Goal: Task Accomplishment & Management: Manage account settings

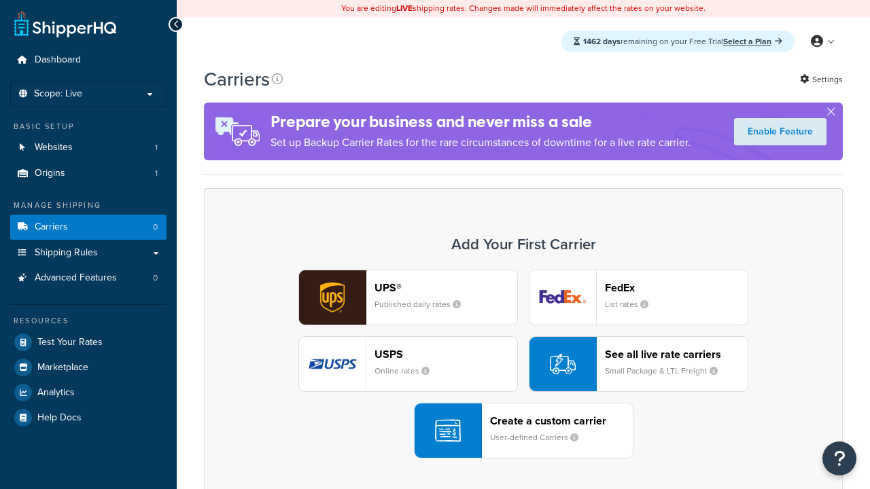
click at [523, 364] on div "UPS® Published daily rates FedEx List rates USPS Online rates See all live rate…" at bounding box center [523, 364] width 610 height 189
click at [676, 287] on header "FedEx" at bounding box center [676, 287] width 143 height 13
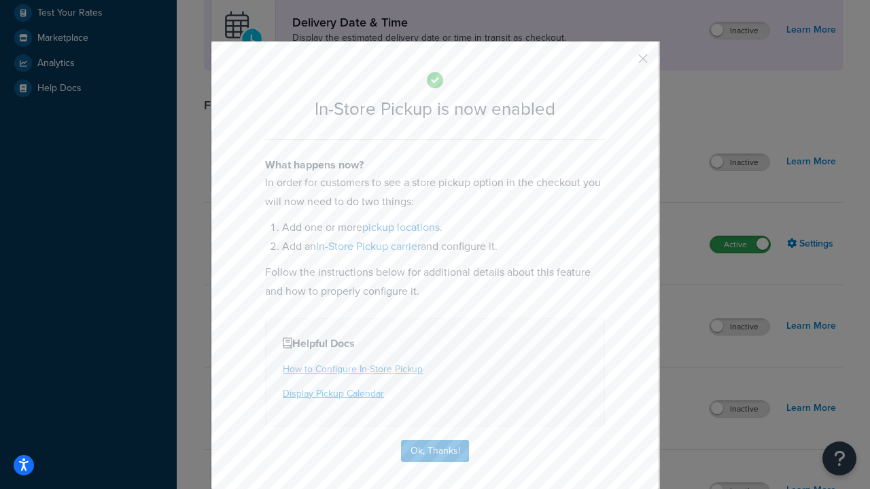
scroll to position [381, 0]
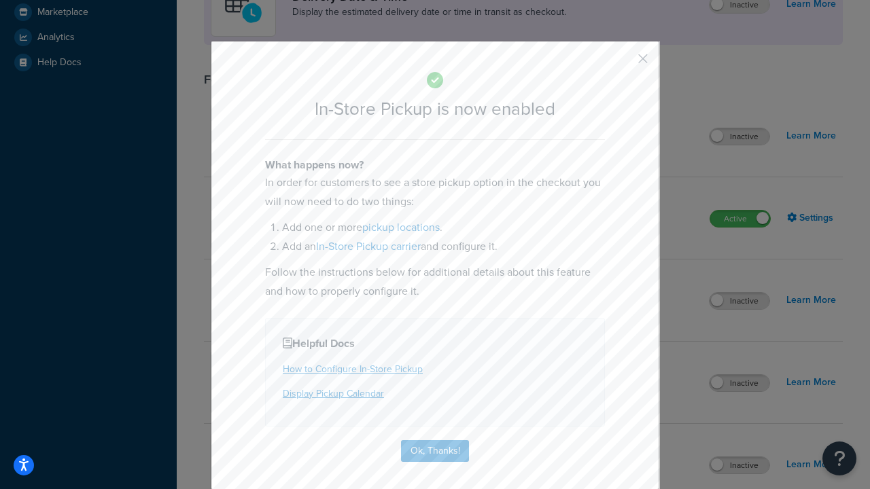
click at [622, 63] on button "button" at bounding box center [622, 63] width 3 height 3
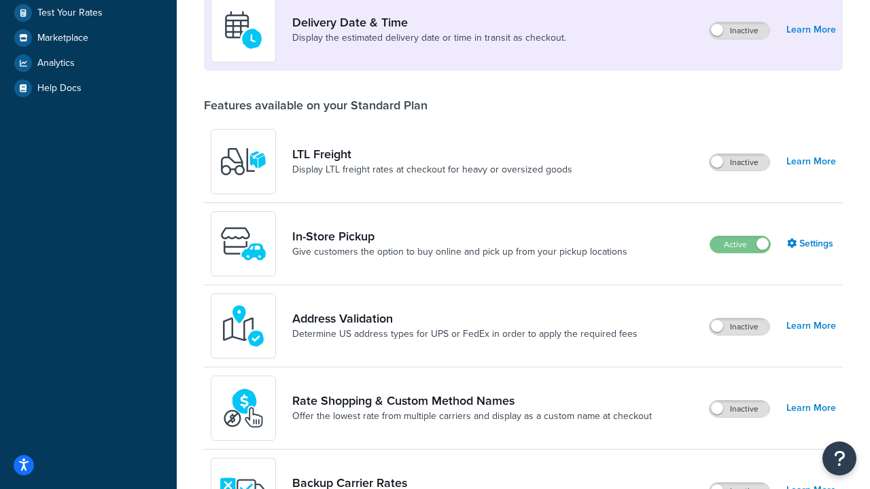
scroll to position [330, 0]
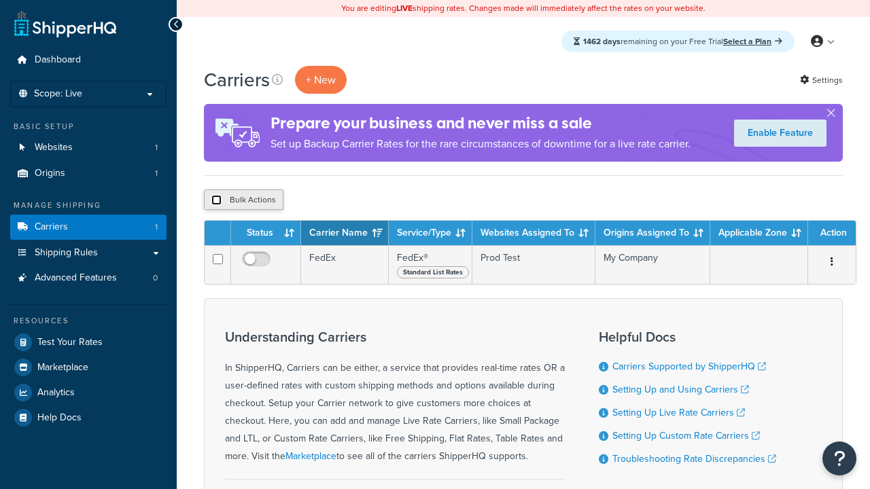
click at [216, 200] on input "checkbox" at bounding box center [216, 200] width 10 height 10
checkbox input "true"
click at [0, 0] on button "Delete" at bounding box center [0, 0] width 0 height 0
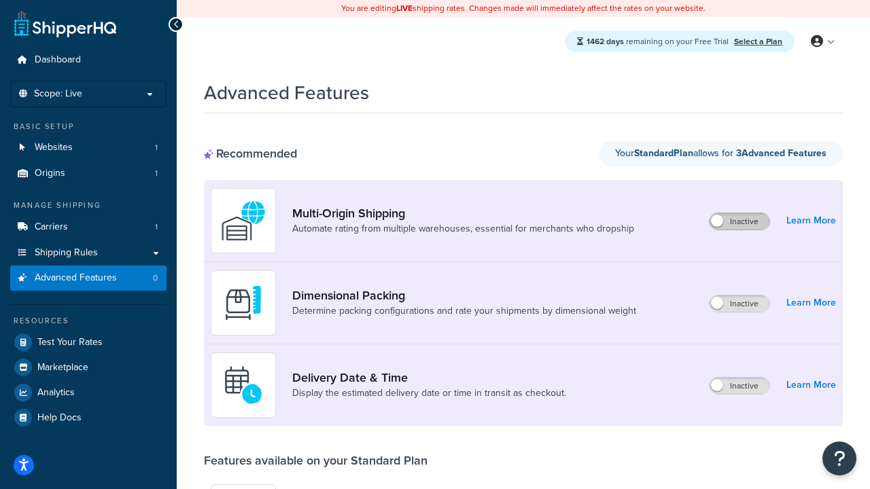
click at [739, 222] on label "Inactive" at bounding box center [739, 221] width 60 height 16
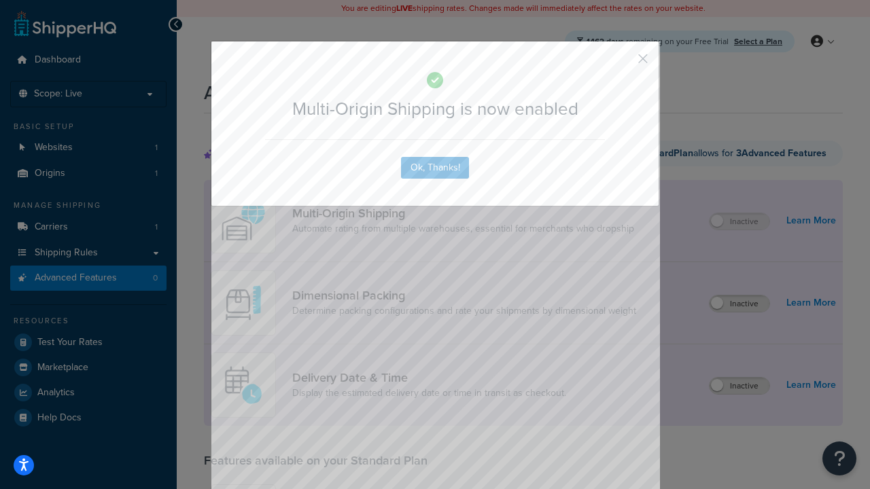
click at [622, 62] on button "button" at bounding box center [622, 63] width 3 height 3
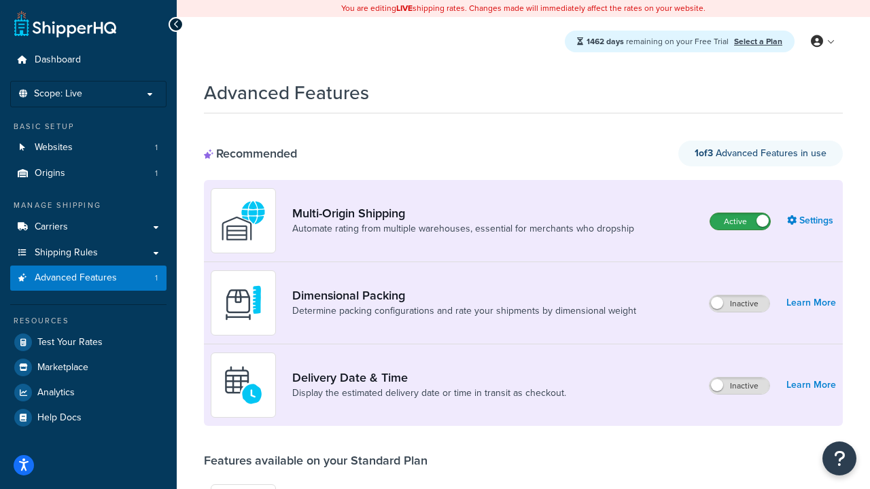
click at [740, 222] on label "Active" at bounding box center [740, 221] width 60 height 16
click at [739, 304] on label "Inactive" at bounding box center [739, 304] width 60 height 16
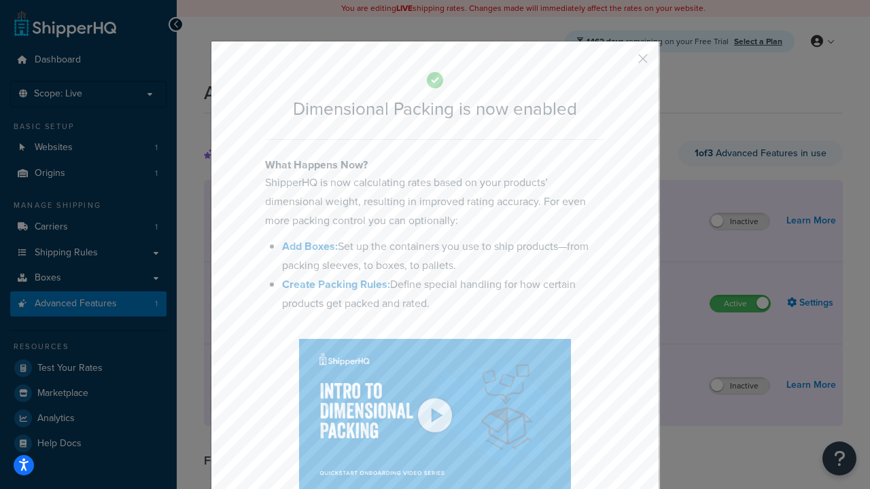
click at [622, 62] on button "button" at bounding box center [622, 63] width 3 height 3
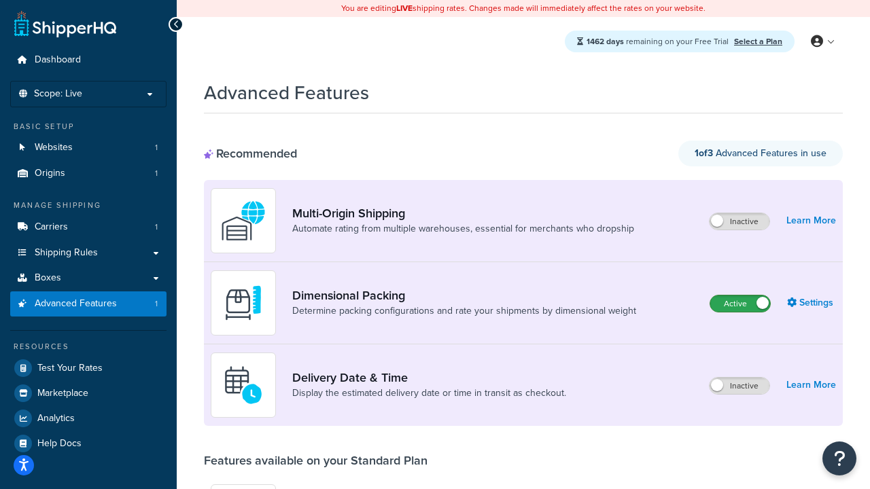
click at [740, 304] on label "Active" at bounding box center [740, 304] width 60 height 16
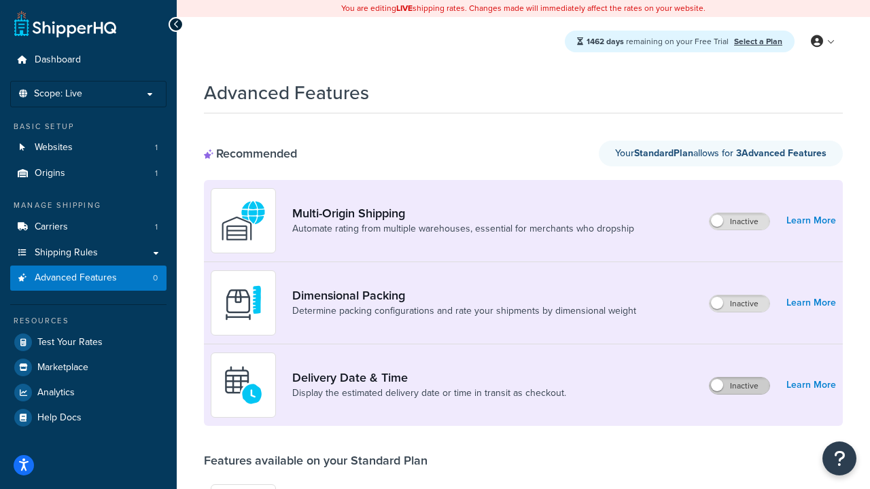
click at [739, 386] on label "Inactive" at bounding box center [739, 386] width 60 height 16
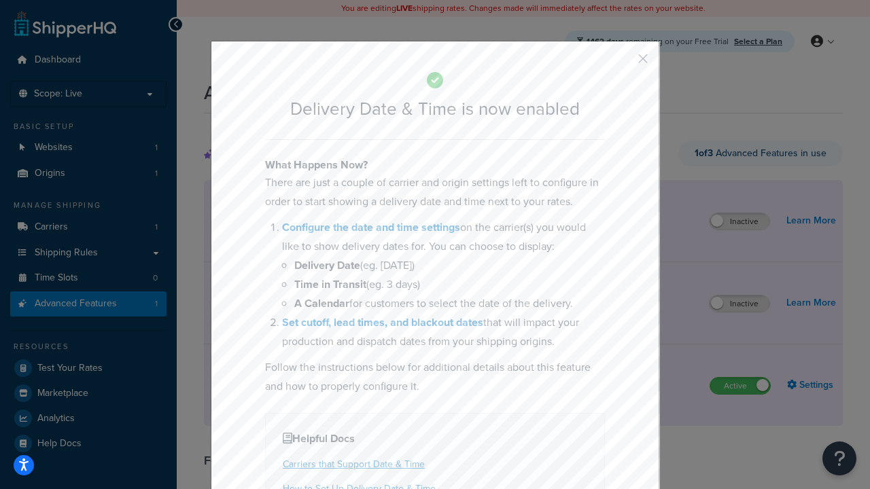
click at [622, 62] on button "button" at bounding box center [622, 63] width 3 height 3
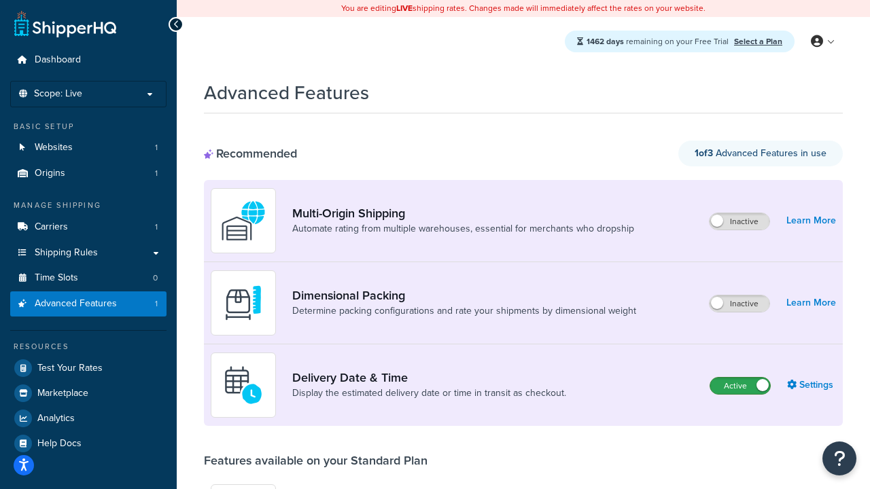
click at [740, 378] on label "Active" at bounding box center [740, 386] width 60 height 16
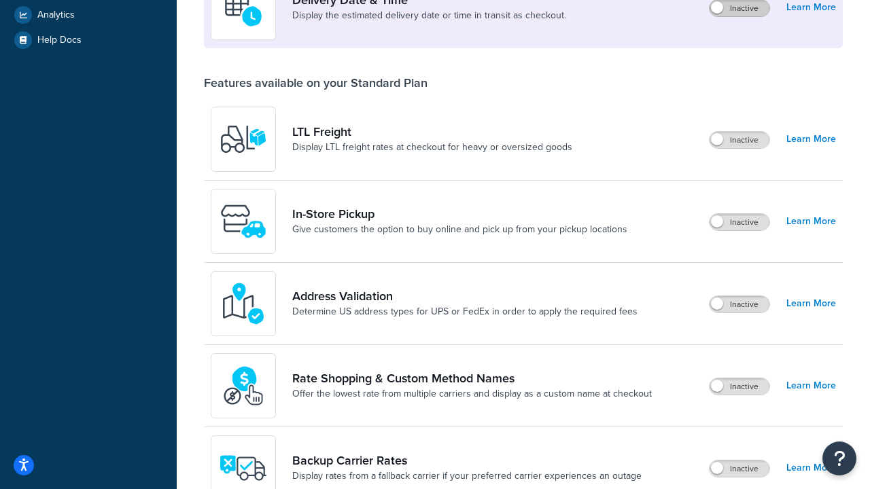
scroll to position [352, 0]
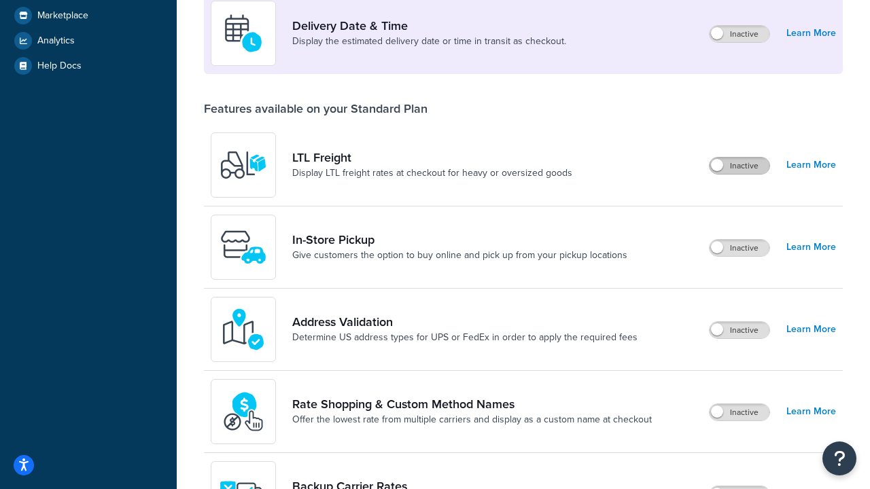
click at [739, 166] on label "Inactive" at bounding box center [739, 166] width 60 height 16
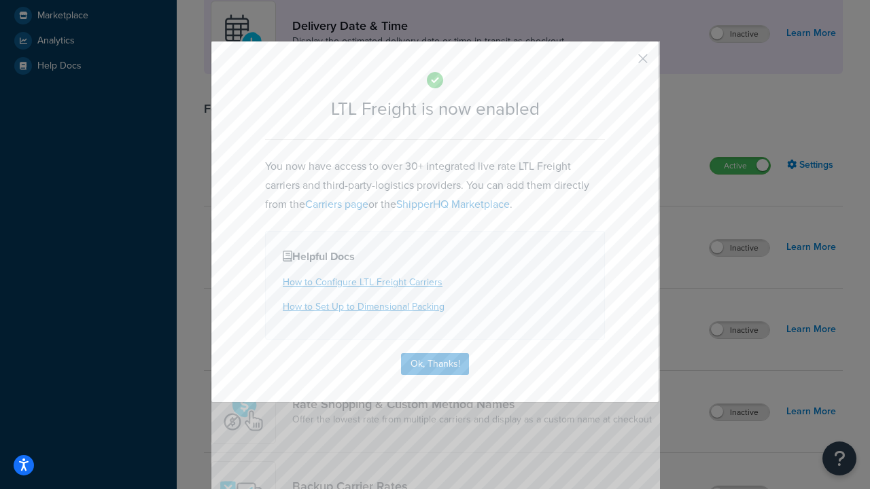
click at [622, 62] on button "button" at bounding box center [622, 63] width 3 height 3
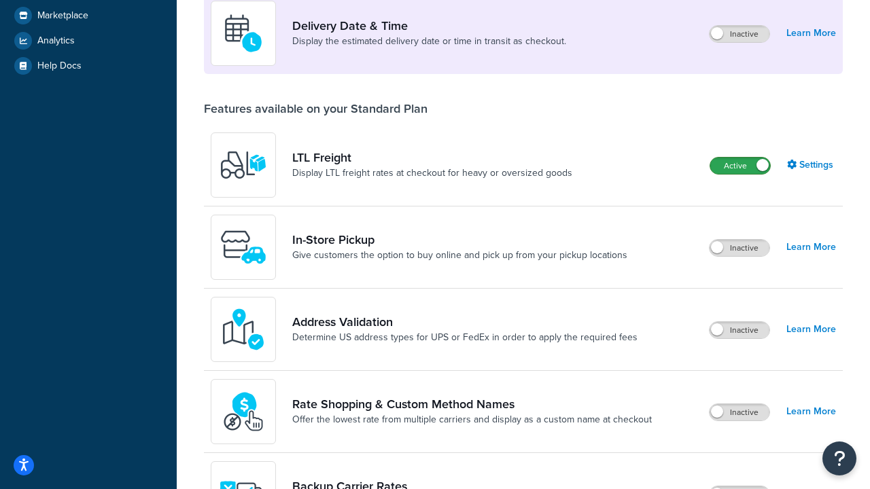
click at [740, 158] on label "Active" at bounding box center [740, 166] width 60 height 16
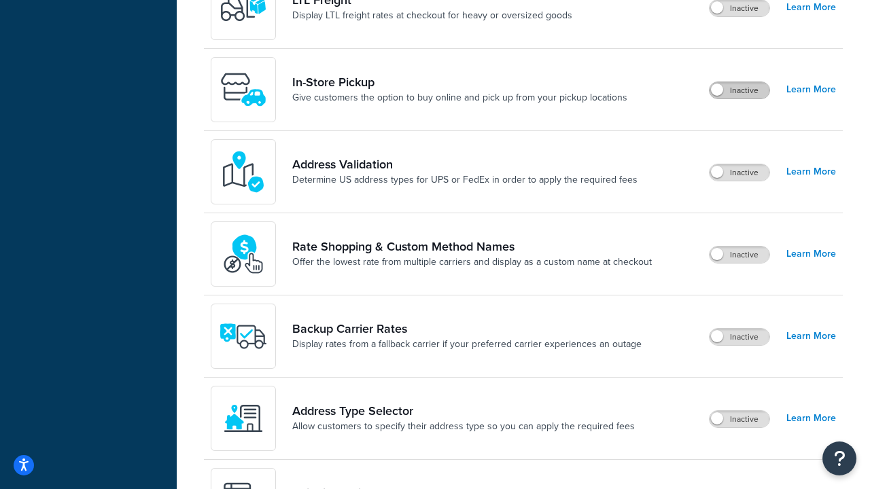
click at [739, 90] on label "Inactive" at bounding box center [739, 90] width 60 height 16
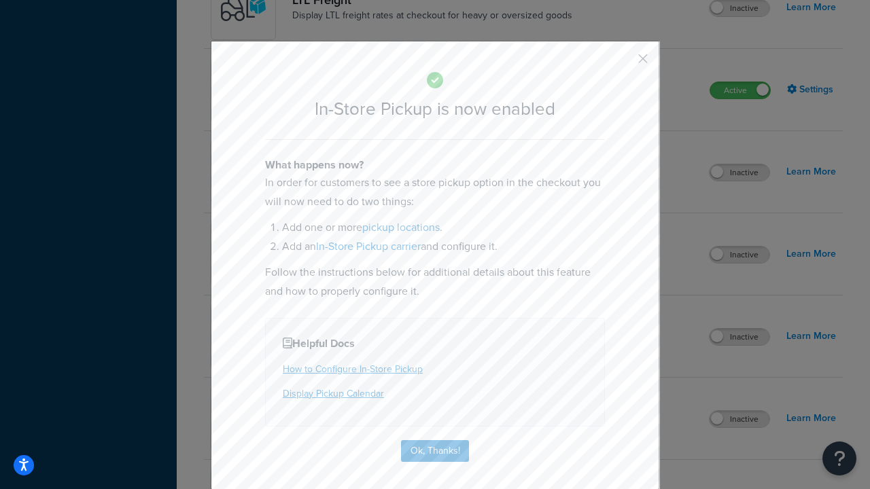
click at [622, 63] on button "button" at bounding box center [622, 63] width 3 height 3
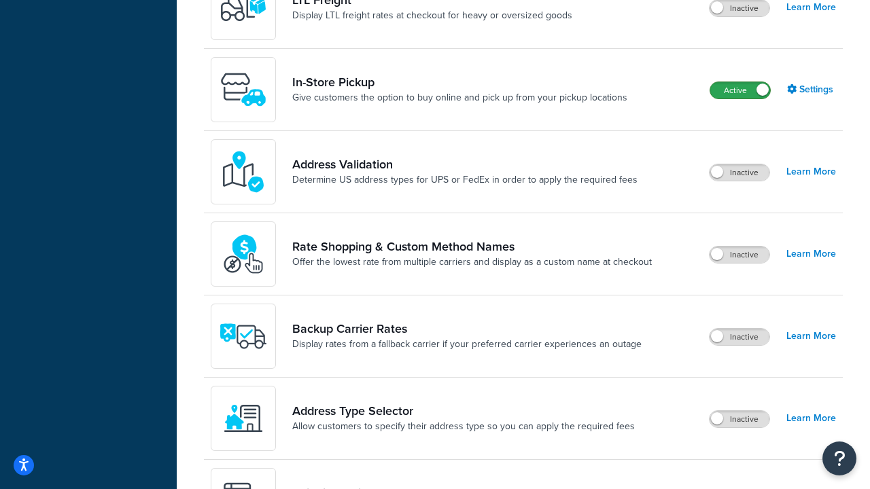
click at [740, 82] on label "Active" at bounding box center [740, 90] width 60 height 16
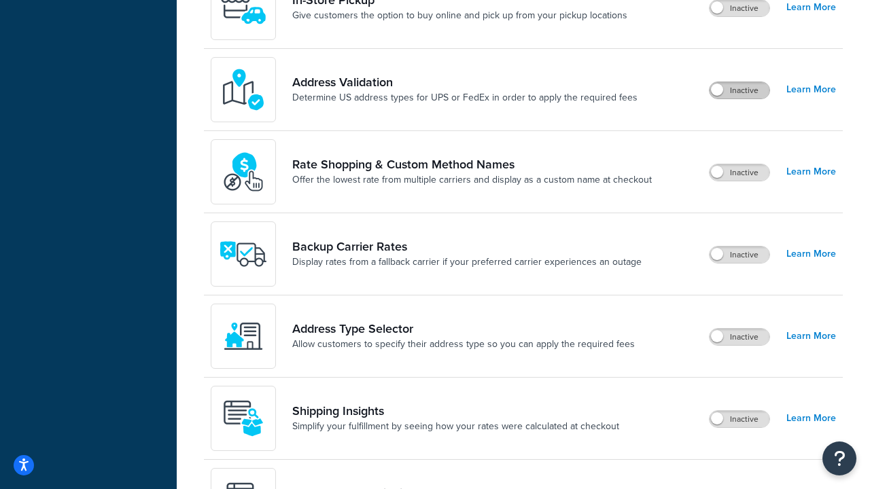
click at [739, 90] on label "Inactive" at bounding box center [739, 90] width 60 height 16
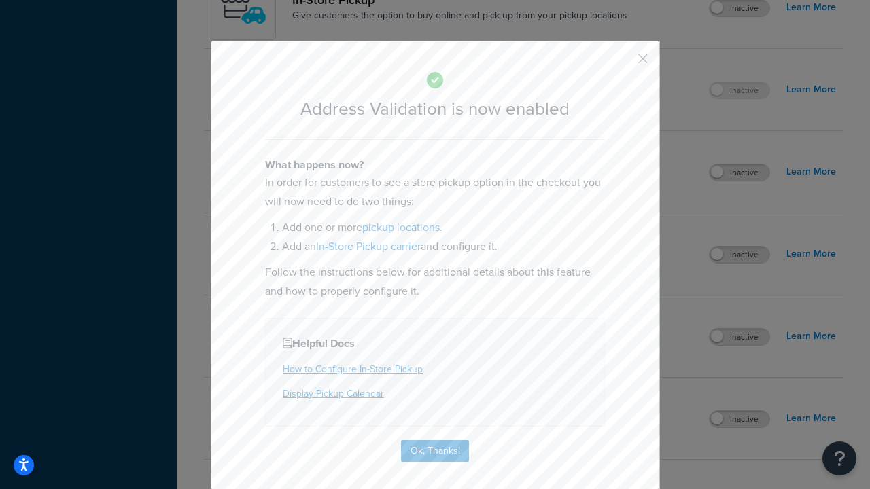
click at [622, 62] on button "button" at bounding box center [622, 63] width 3 height 3
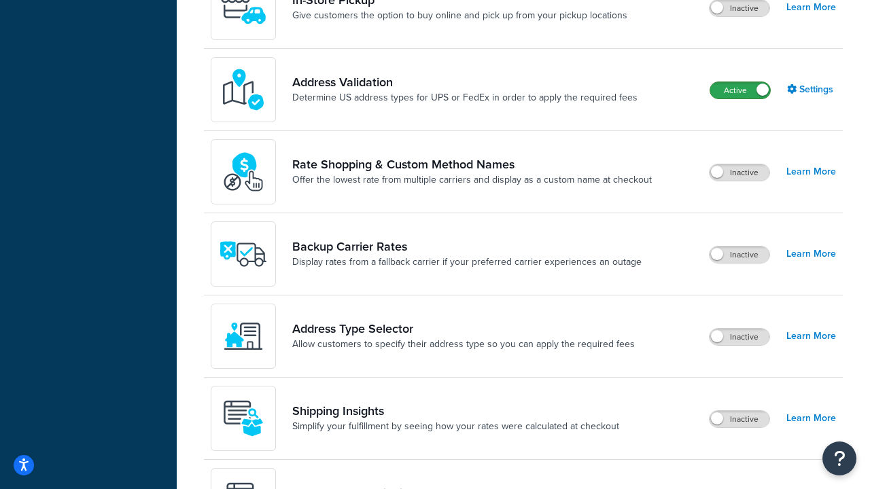
click at [740, 99] on label "Active" at bounding box center [740, 90] width 60 height 16
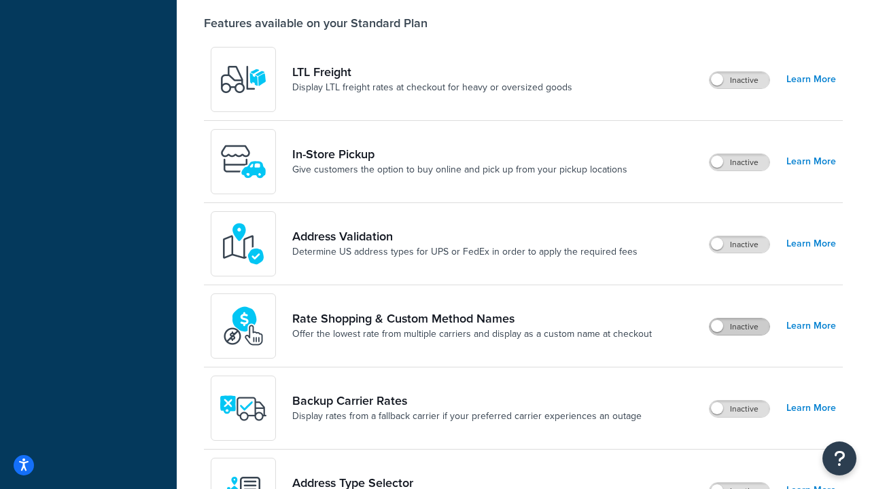
click at [739, 327] on label "Inactive" at bounding box center [739, 327] width 60 height 16
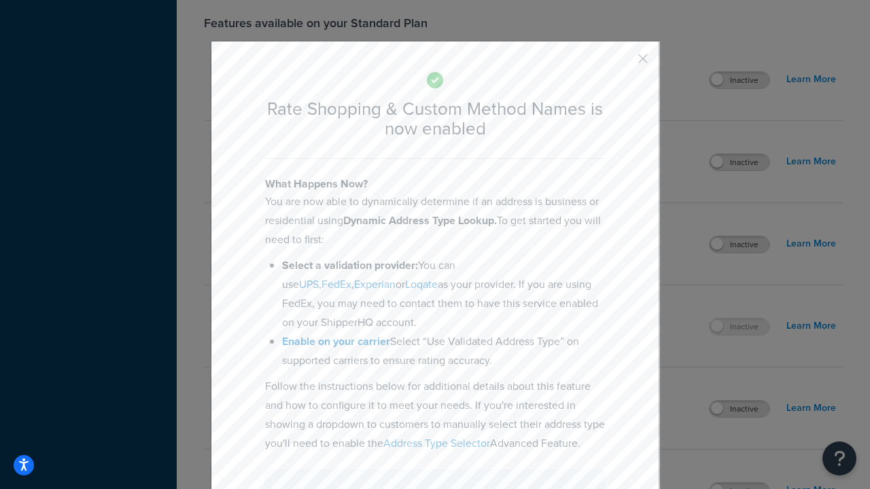
click at [622, 62] on button "button" at bounding box center [622, 63] width 3 height 3
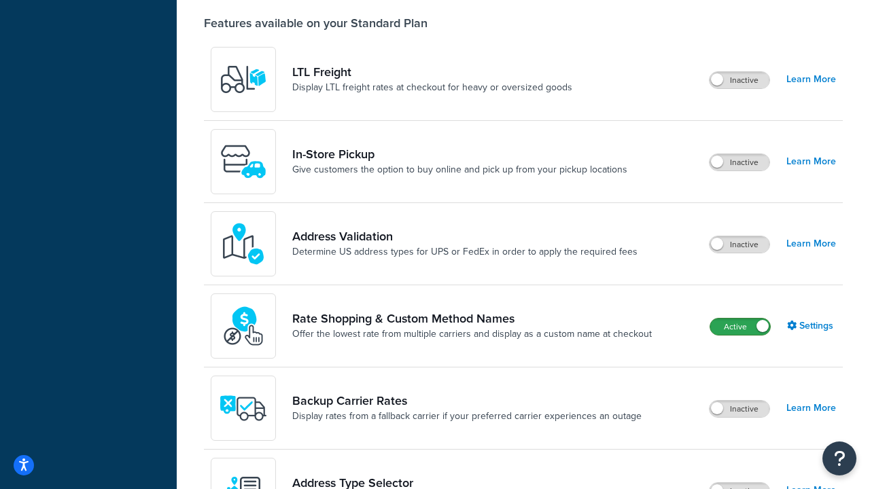
click at [740, 319] on label "Active" at bounding box center [740, 327] width 60 height 16
